Goal: Information Seeking & Learning: Learn about a topic

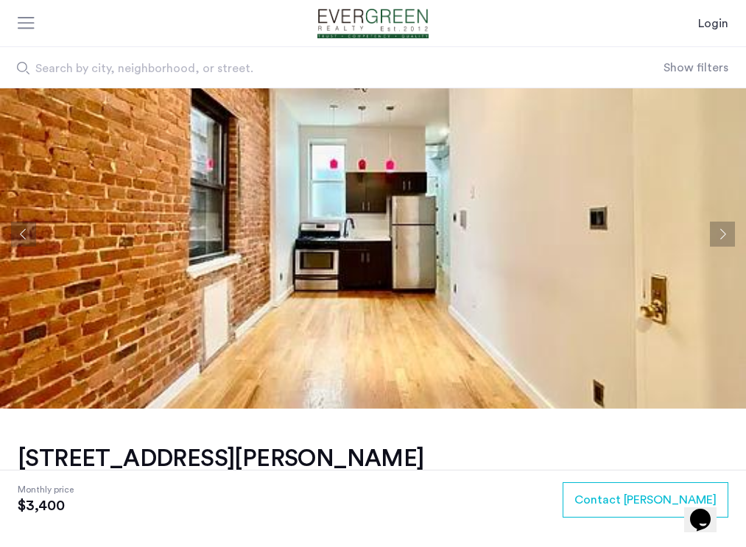
scroll to position [25, 0]
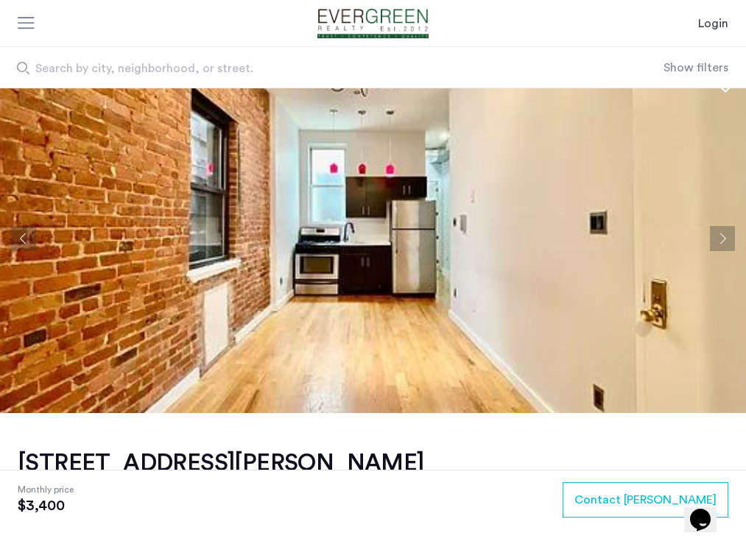
click at [722, 235] on button "Next apartment" at bounding box center [722, 238] width 25 height 25
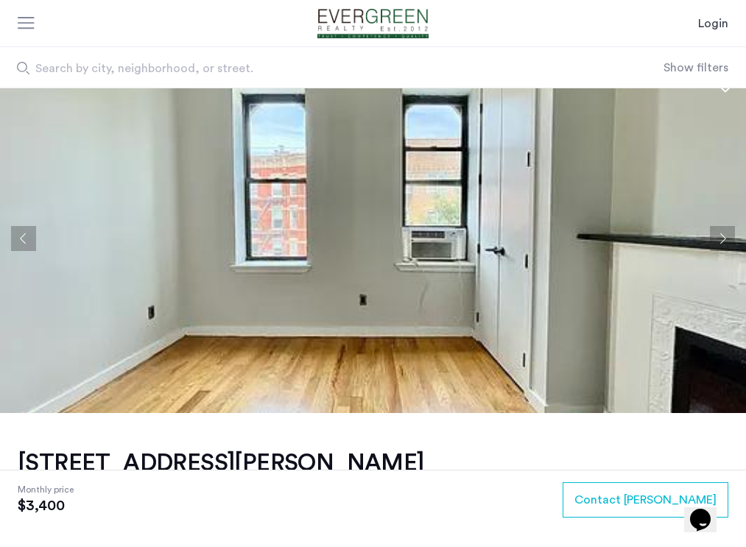
click at [722, 235] on button "Next apartment" at bounding box center [722, 238] width 25 height 25
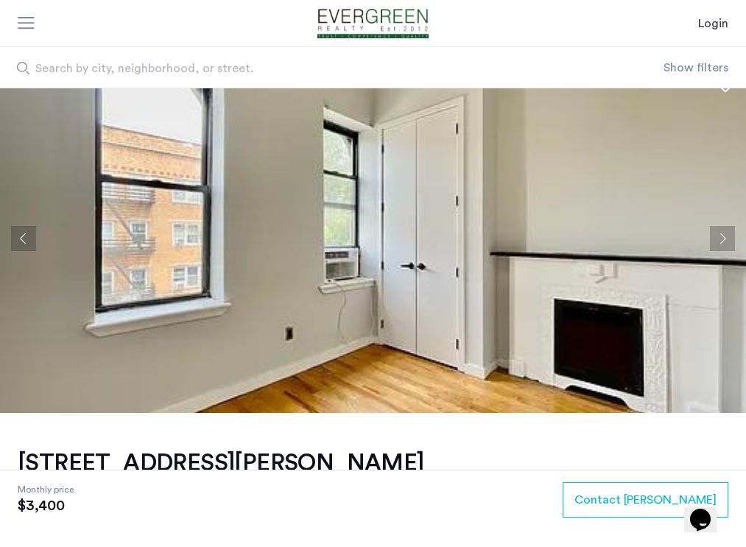
click at [722, 235] on button "Next apartment" at bounding box center [722, 238] width 25 height 25
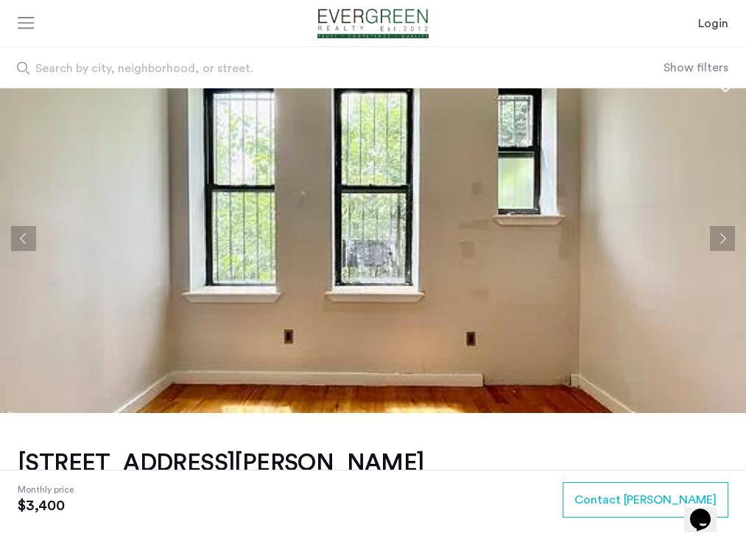
click at [722, 235] on button "Next apartment" at bounding box center [722, 238] width 25 height 25
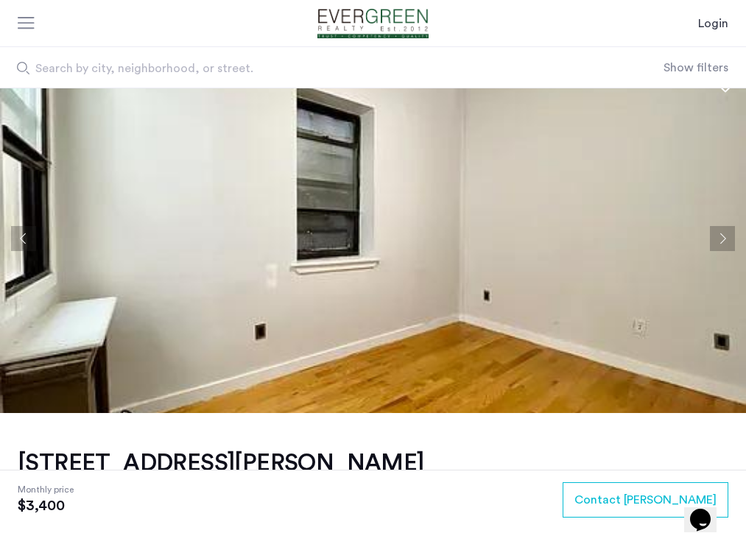
click at [722, 235] on button "Next apartment" at bounding box center [722, 238] width 25 height 25
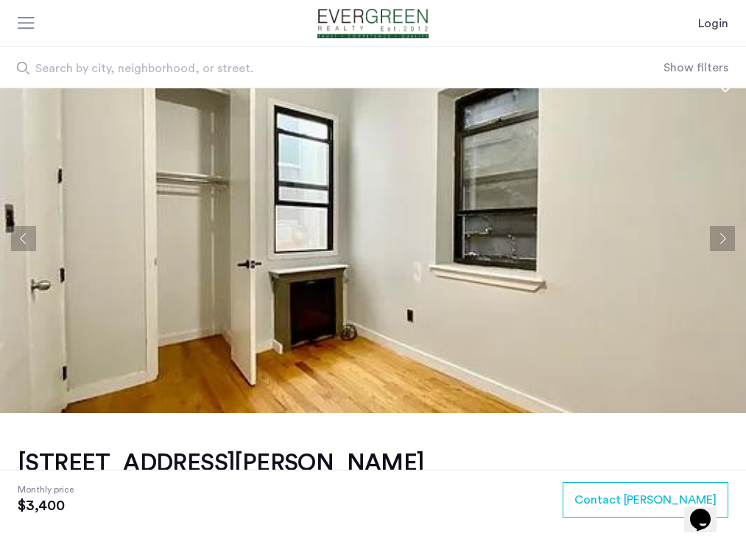
click at [722, 235] on button "Next apartment" at bounding box center [722, 238] width 25 height 25
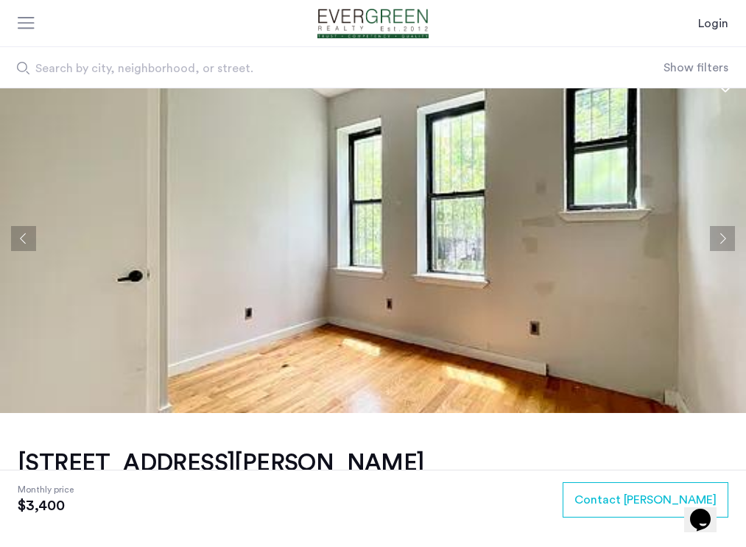
click at [722, 235] on button "Next apartment" at bounding box center [722, 238] width 25 height 25
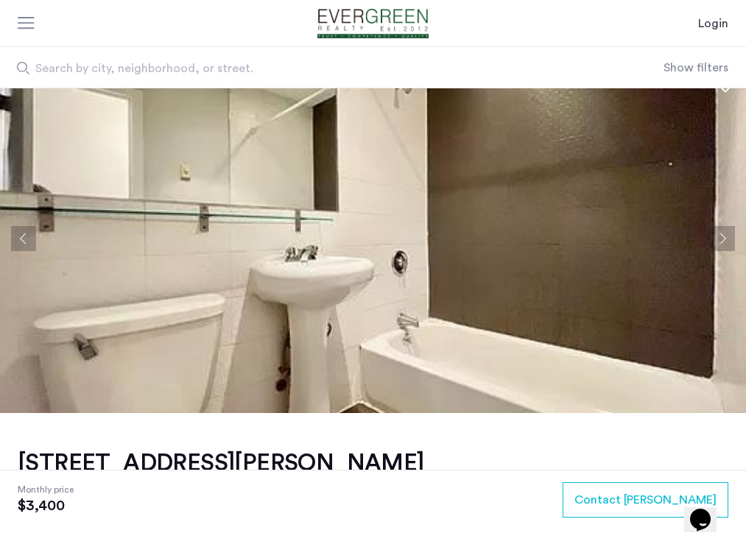
click at [722, 235] on button "Next apartment" at bounding box center [722, 238] width 25 height 25
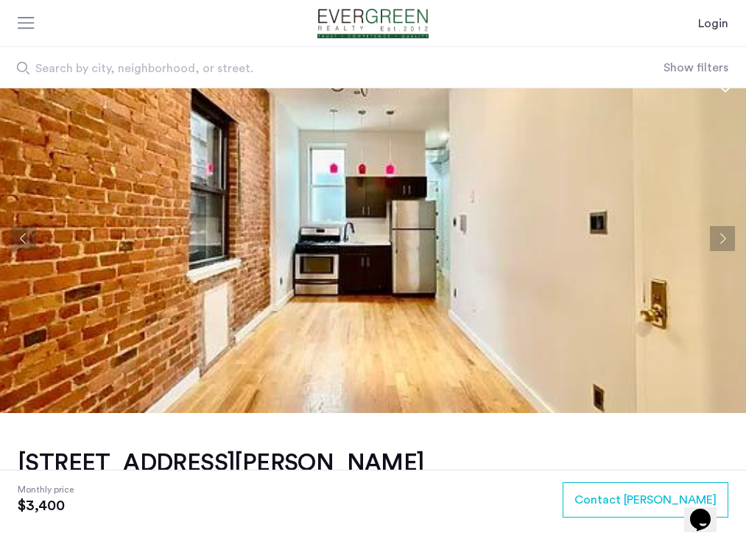
click at [722, 235] on button "Next apartment" at bounding box center [722, 238] width 25 height 25
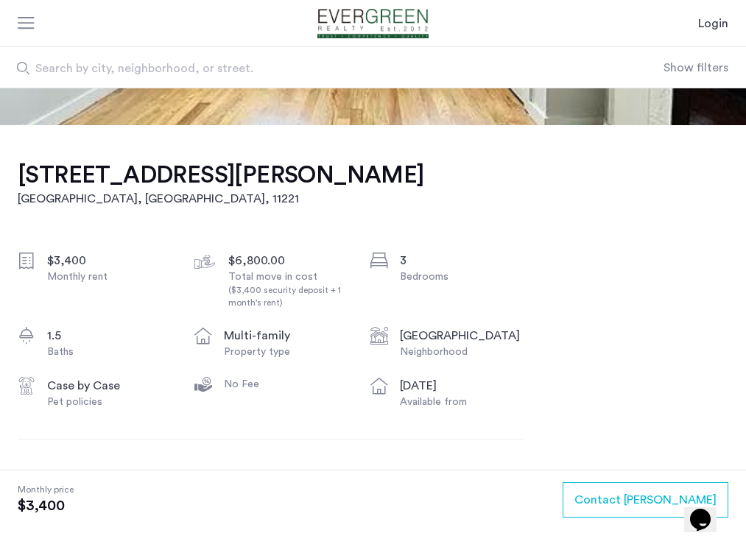
scroll to position [479, 0]
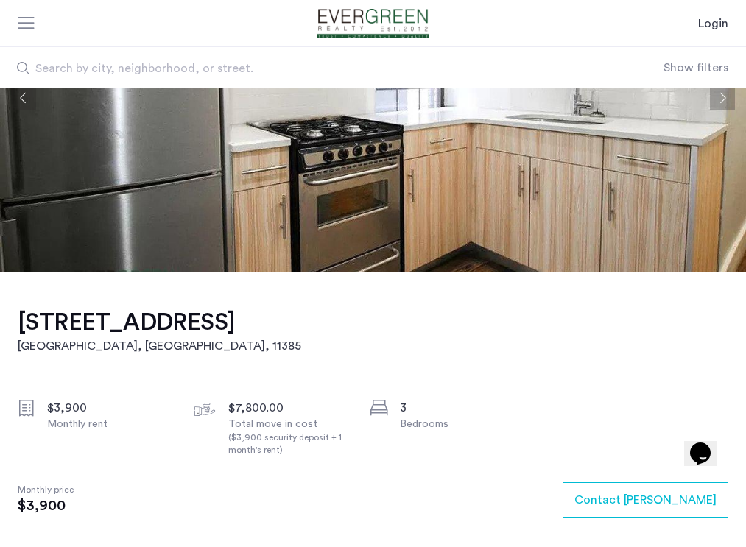
scroll to position [190, 0]
